Goal: Transaction & Acquisition: Register for event/course

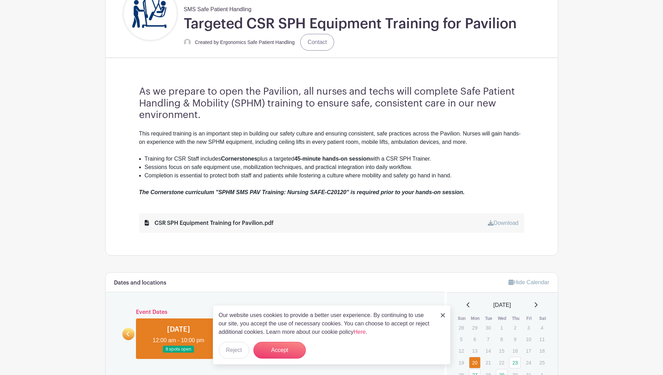
scroll to position [245, 0]
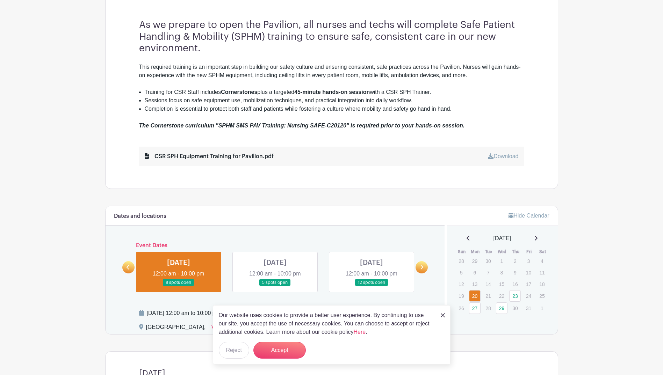
click at [442, 315] on img at bounding box center [443, 316] width 4 height 4
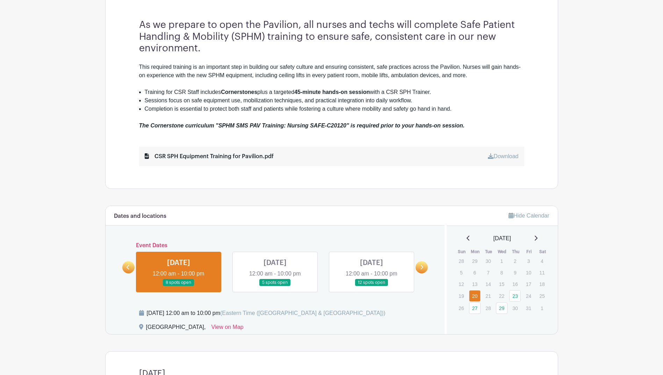
click at [421, 267] on icon at bounding box center [421, 267] width 3 height 5
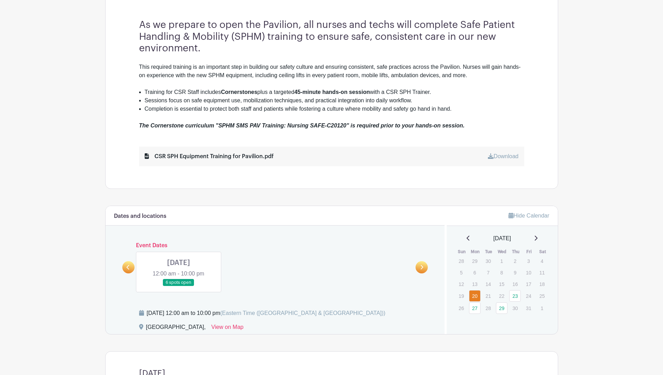
click at [129, 266] on icon at bounding box center [128, 267] width 3 height 5
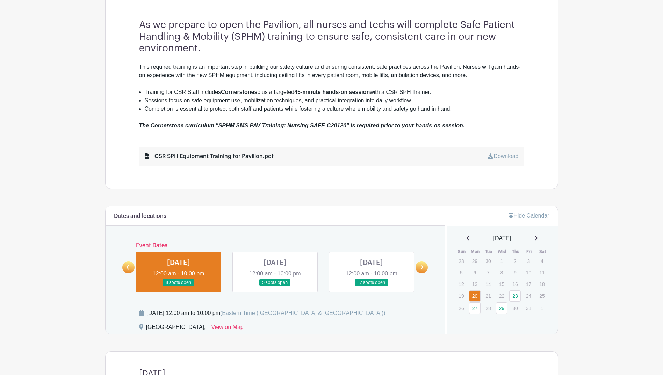
click at [423, 266] on icon at bounding box center [421, 267] width 3 height 5
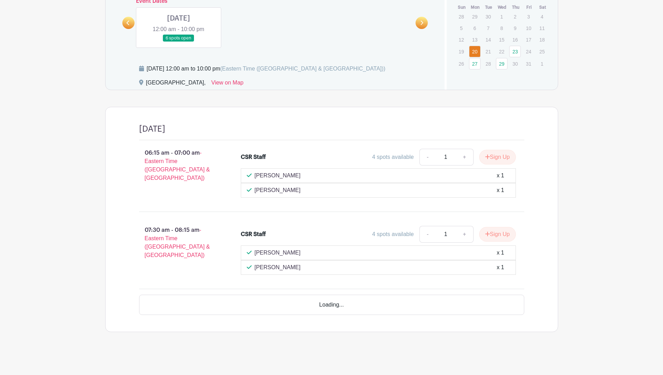
scroll to position [470, 0]
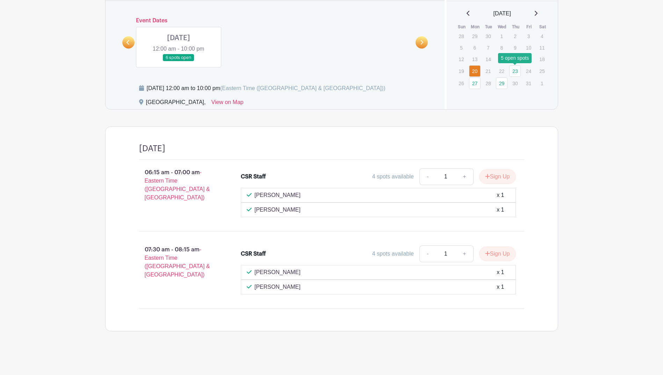
click at [516, 73] on link "23" at bounding box center [515, 71] width 12 height 12
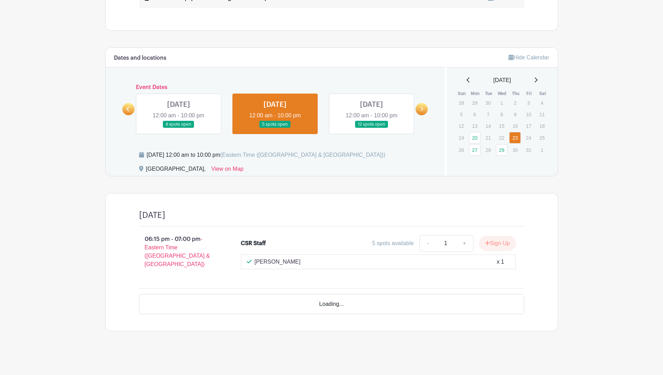
scroll to position [378, 0]
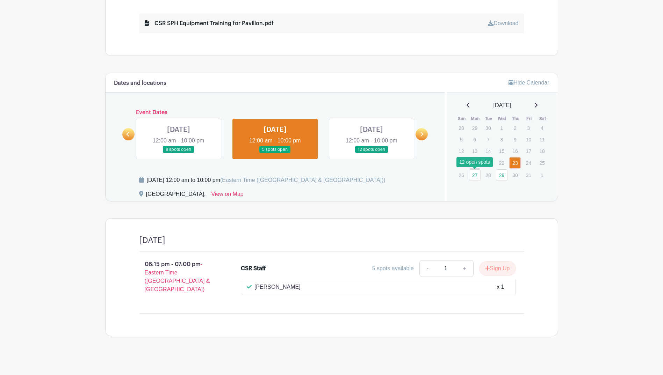
click at [472, 178] on link "27" at bounding box center [475, 176] width 12 height 12
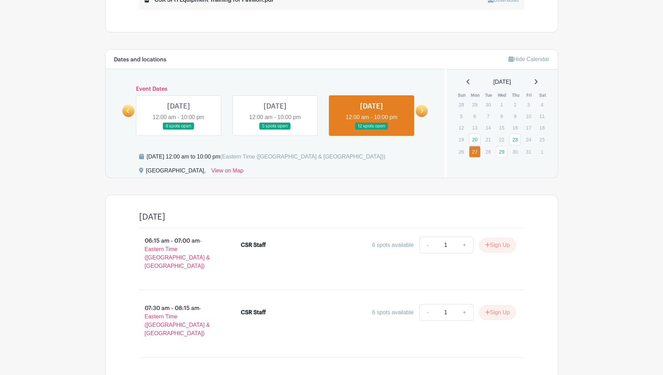
scroll to position [413, 0]
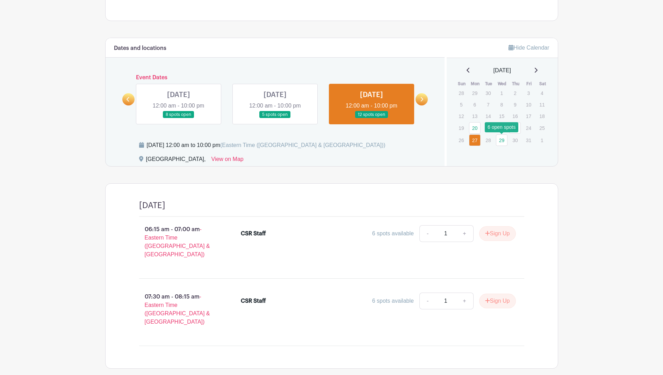
click at [500, 141] on link "29" at bounding box center [502, 141] width 12 height 12
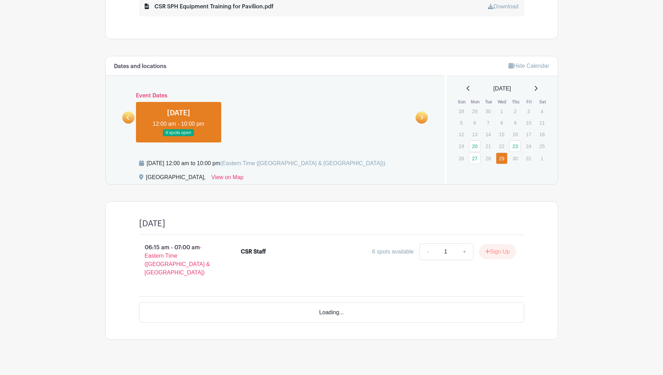
scroll to position [374, 0]
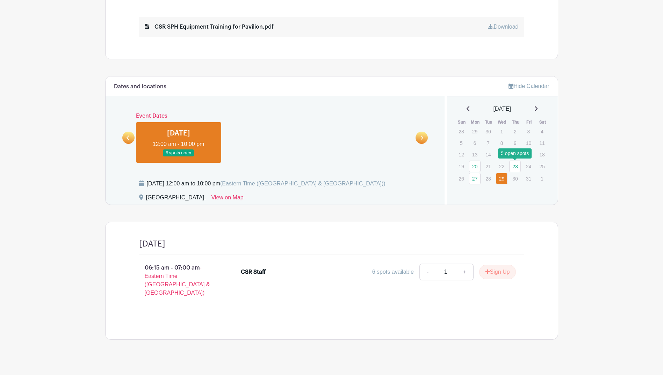
click at [520, 166] on link "23" at bounding box center [515, 167] width 12 height 12
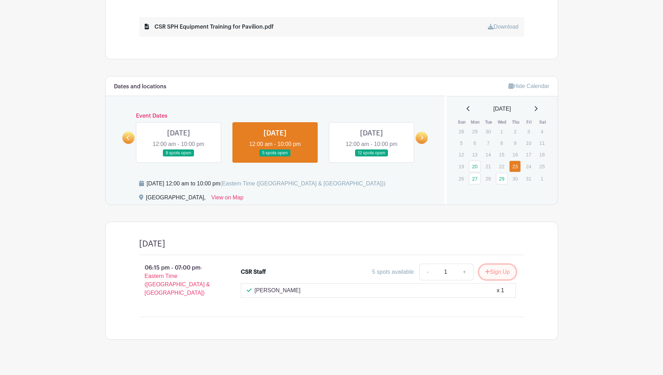
click at [501, 272] on button "Sign Up" at bounding box center [497, 272] width 37 height 15
click at [516, 357] on link "Review & Confirm Signups" at bounding box center [517, 357] width 81 height 17
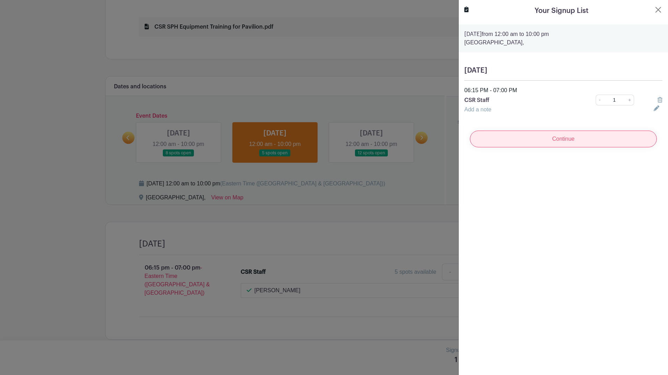
click at [571, 139] on input "Continue" at bounding box center [563, 139] width 187 height 17
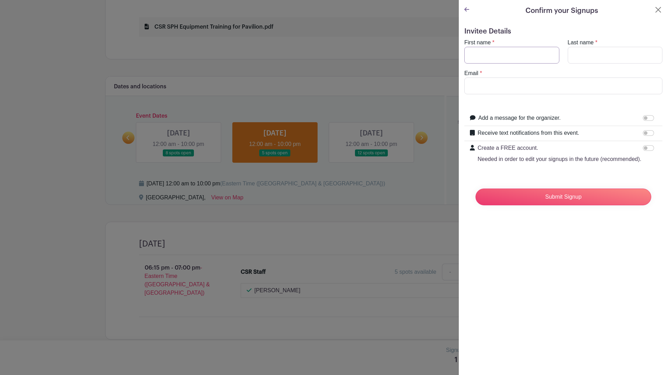
click at [504, 56] on input "First name" at bounding box center [512, 55] width 95 height 17
type input "[PERSON_NAME]"
click at [600, 58] on input "Last name" at bounding box center [615, 55] width 95 height 17
type input "[PERSON_NAME]"
click at [526, 87] on input "Email" at bounding box center [564, 86] width 198 height 17
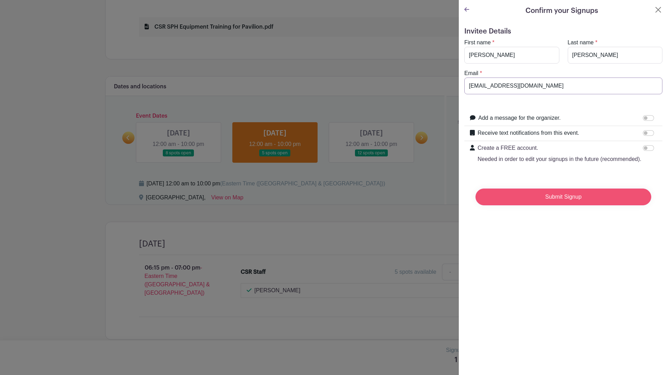
type input "[EMAIL_ADDRESS][DOMAIN_NAME]"
click at [585, 205] on input "Submit Signup" at bounding box center [564, 197] width 176 height 17
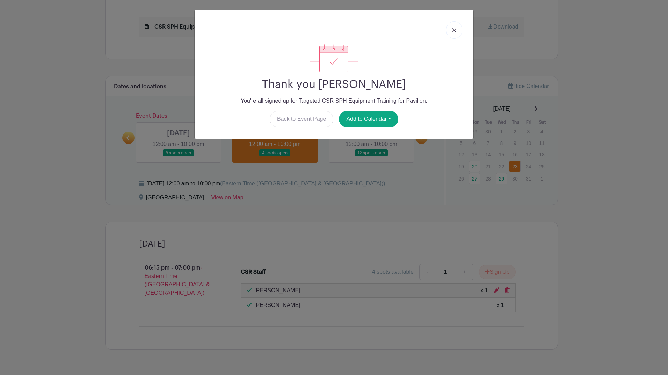
click at [542, 261] on div "Thank you [PERSON_NAME] You're all signed up for Targeted CSR SPH Equipment Tra…" at bounding box center [334, 187] width 668 height 375
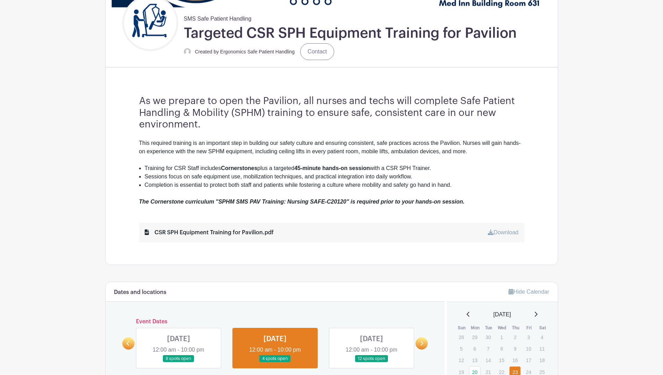
scroll to position [165, 0]
